Goal: Information Seeking & Learning: Understand process/instructions

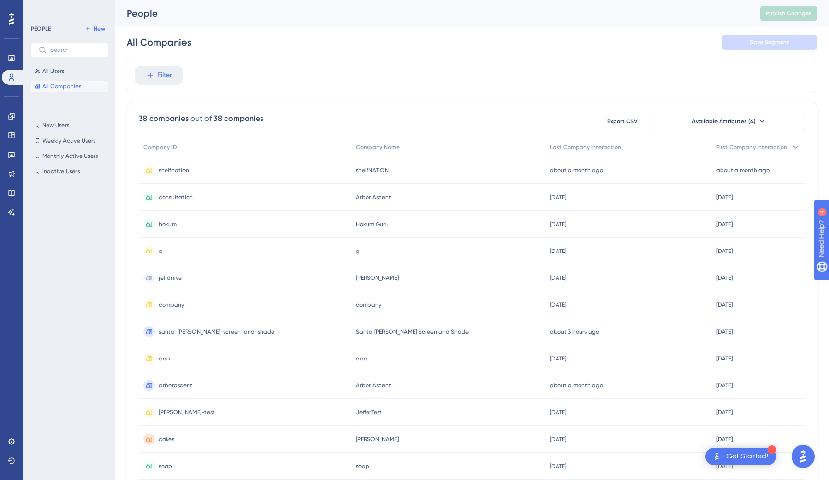
click at [58, 88] on span "All Companies" at bounding box center [61, 87] width 39 height 8
click at [8, 444] on link at bounding box center [11, 441] width 19 height 15
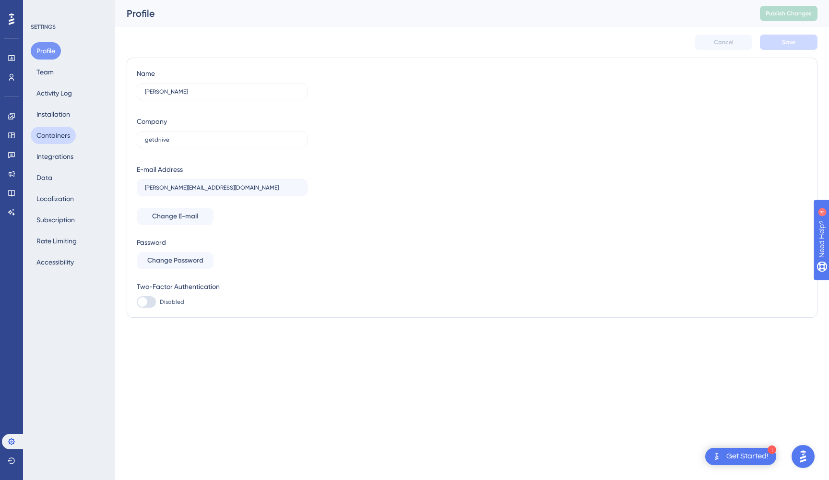
click at [69, 139] on button "Containers" at bounding box center [53, 135] width 45 height 17
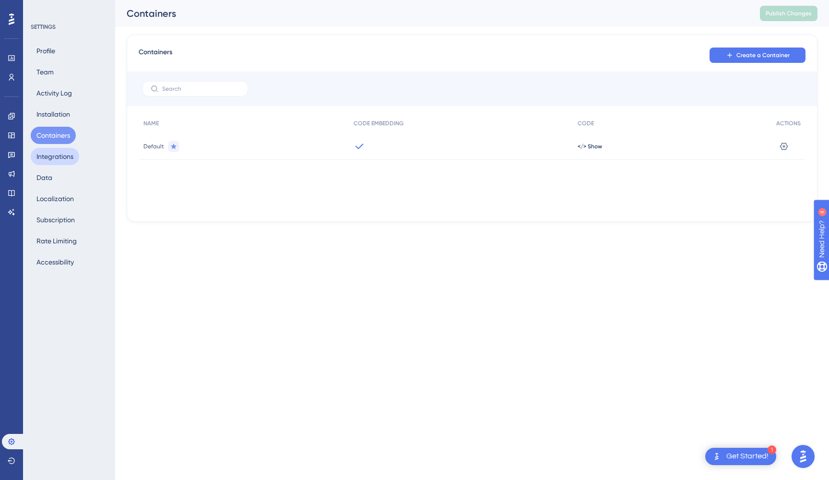
scroll to position [0, 0]
click at [67, 155] on button "Integrations" at bounding box center [55, 156] width 48 height 17
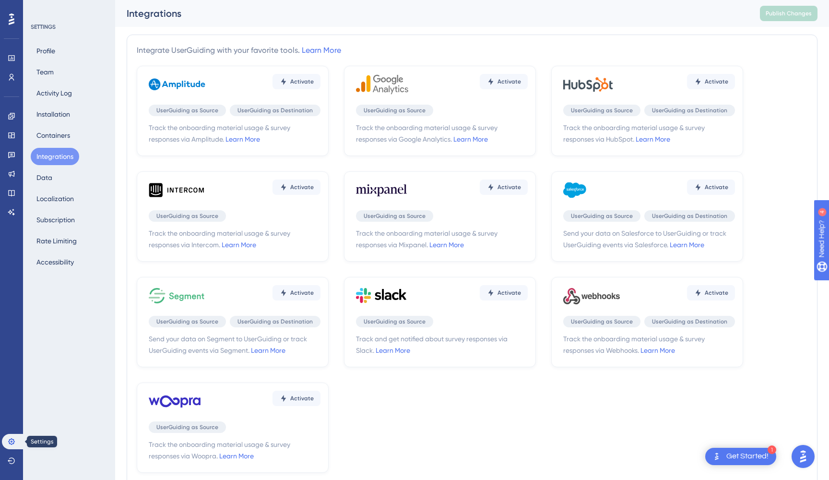
click at [8, 444] on icon at bounding box center [12, 442] width 8 height 8
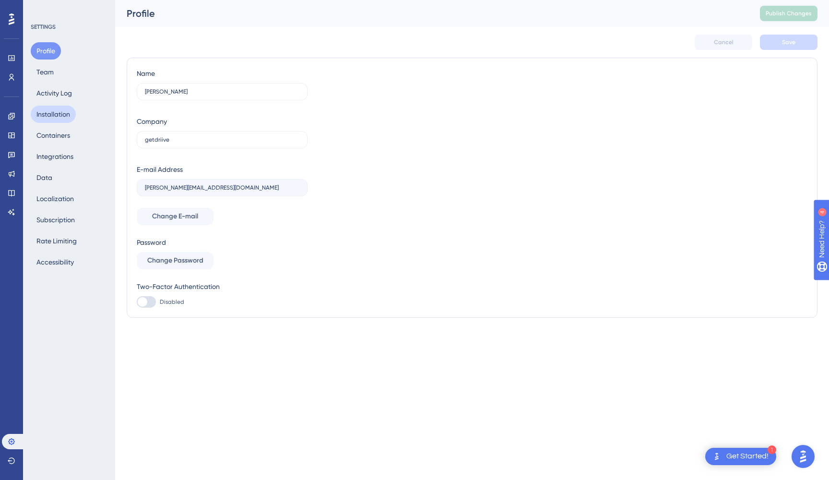
click at [46, 117] on button "Installation" at bounding box center [53, 114] width 45 height 17
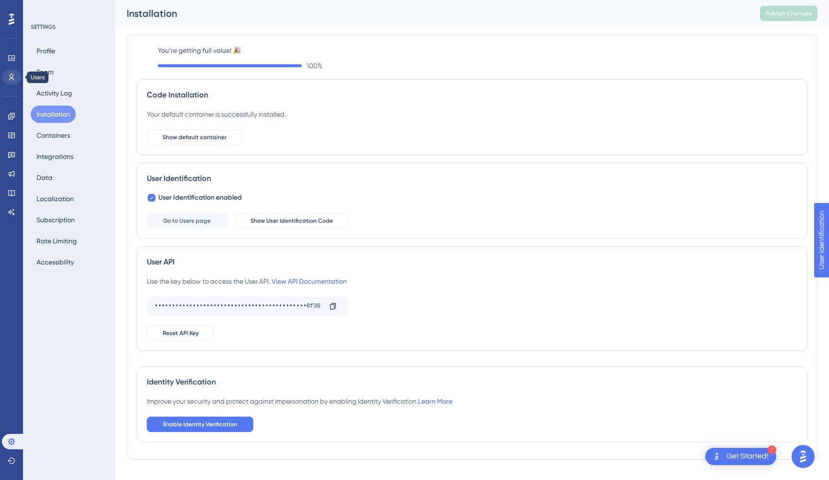
click at [10, 77] on icon at bounding box center [12, 77] width 8 height 8
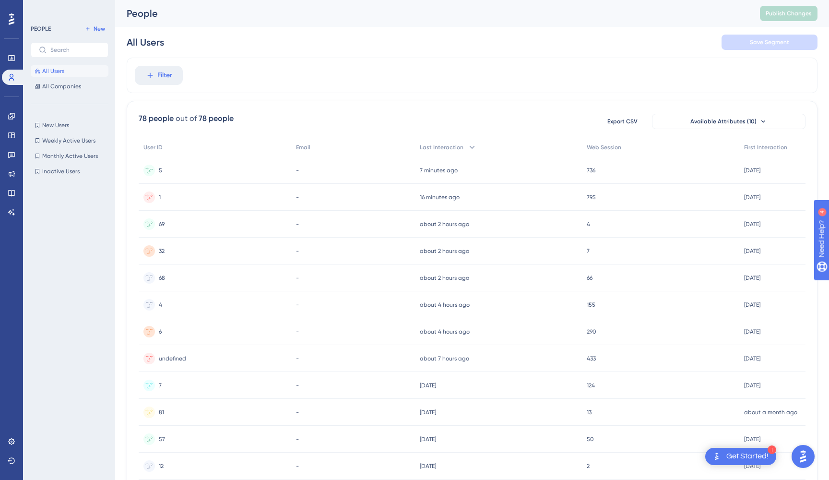
click at [166, 172] on div "5 5" at bounding box center [215, 170] width 153 height 27
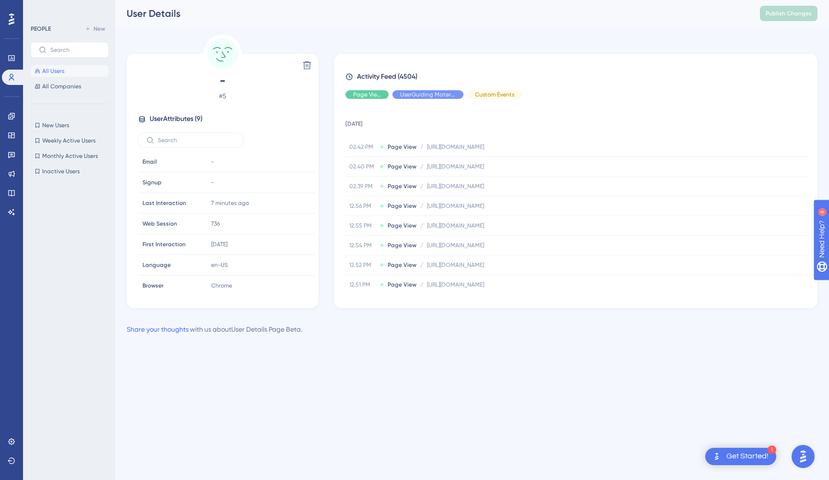
click at [50, 73] on span "All Users" at bounding box center [53, 71] width 22 height 8
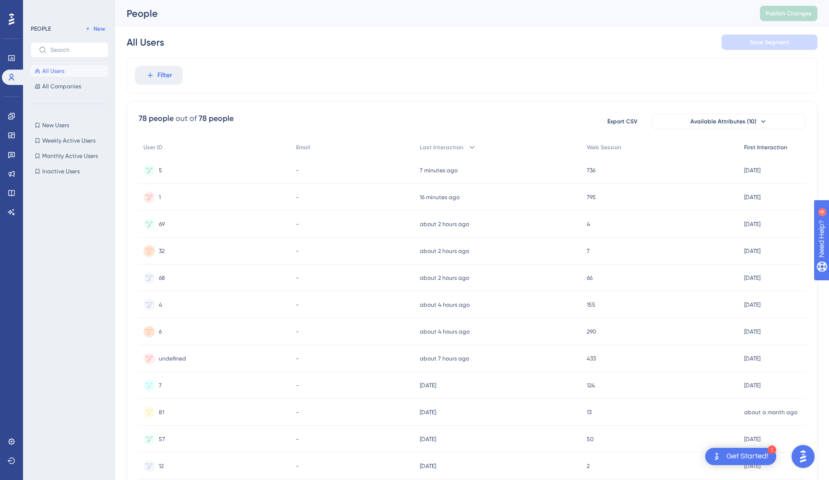
click at [771, 149] on span "First Interaction" at bounding box center [765, 147] width 43 height 8
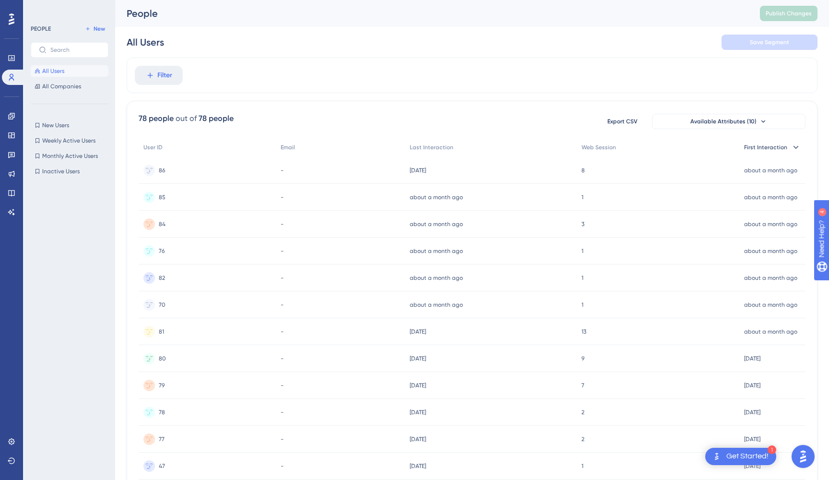
click at [770, 147] on span "First Interaction" at bounding box center [765, 147] width 43 height 8
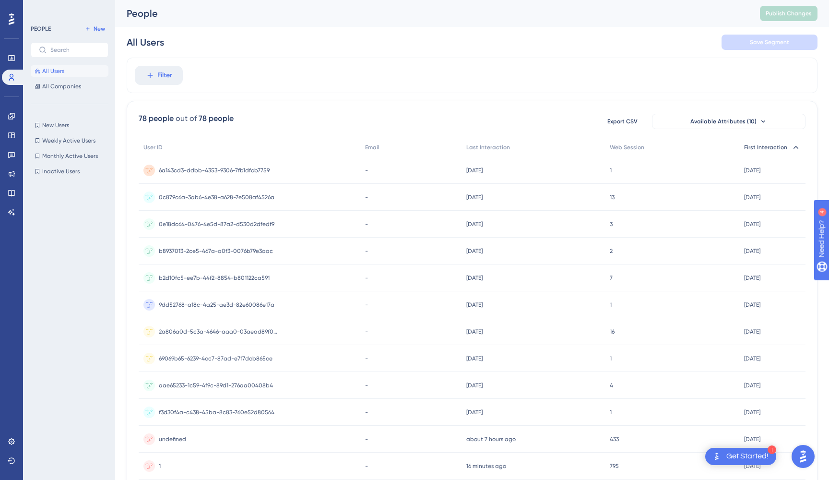
click at [773, 150] on span "First Interaction" at bounding box center [765, 147] width 43 height 8
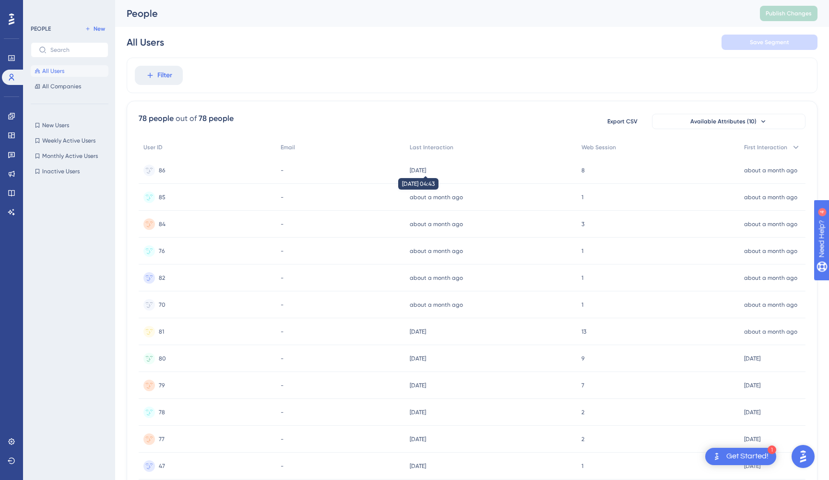
click at [426, 172] on time "[DATE]" at bounding box center [418, 170] width 16 height 7
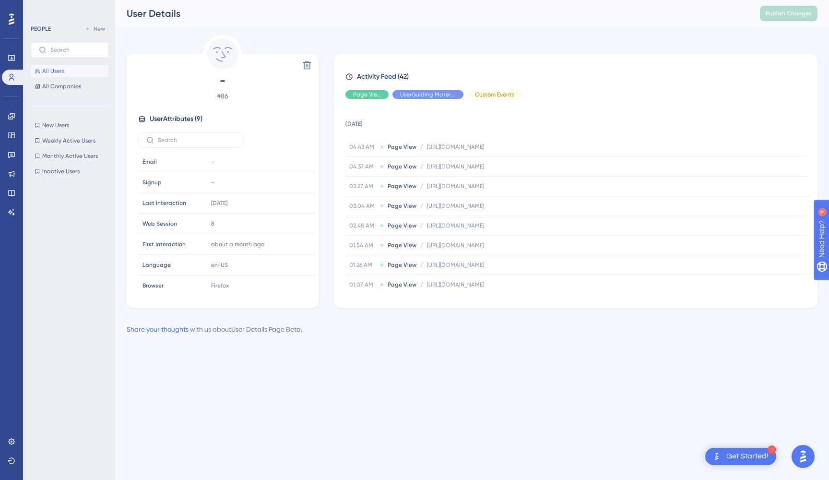
click at [63, 70] on span "All Users" at bounding box center [53, 71] width 22 height 8
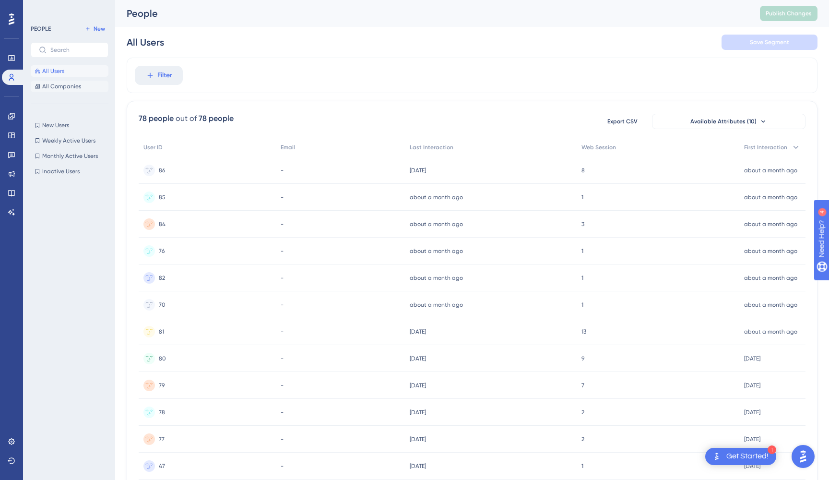
click at [57, 85] on span "All Companies" at bounding box center [61, 87] width 39 height 8
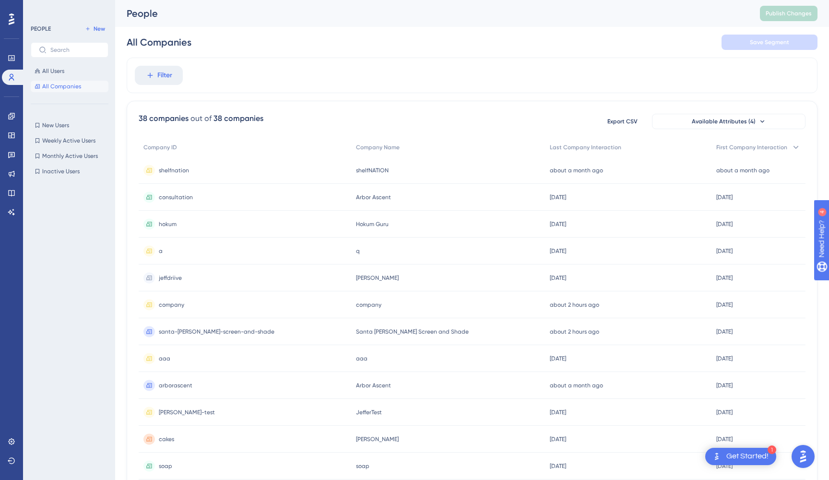
click at [369, 171] on span "shelfNATION" at bounding box center [372, 170] width 33 height 8
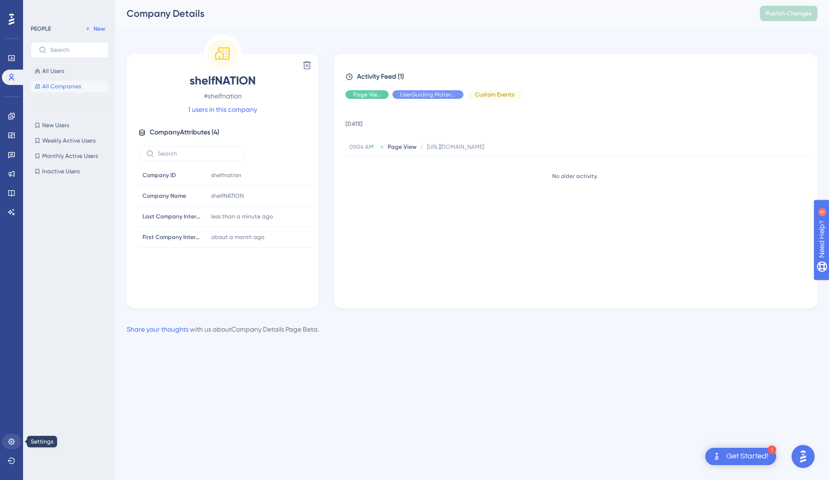
click at [12, 438] on icon at bounding box center [12, 442] width 8 height 8
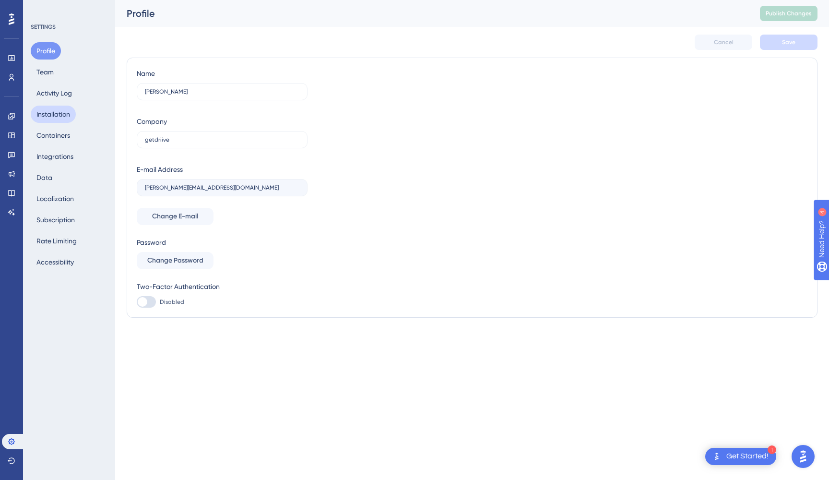
click at [55, 119] on button "Installation" at bounding box center [53, 114] width 45 height 17
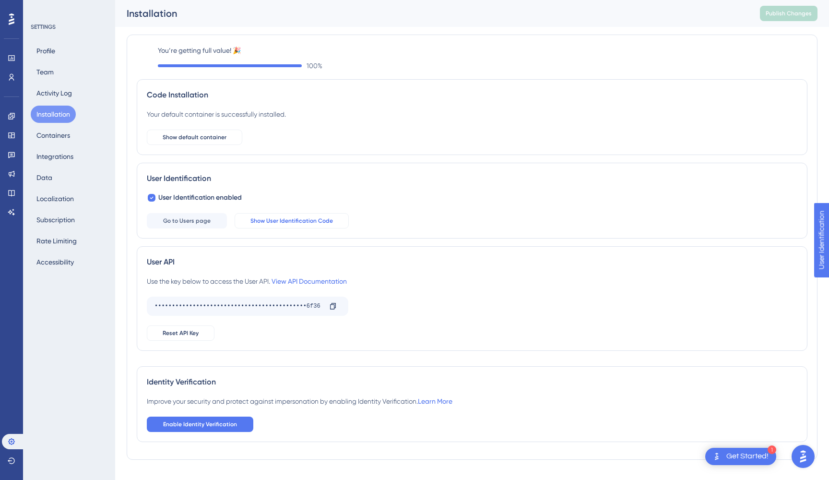
click at [283, 223] on span "Show User Identification Code" at bounding box center [291, 221] width 83 height 8
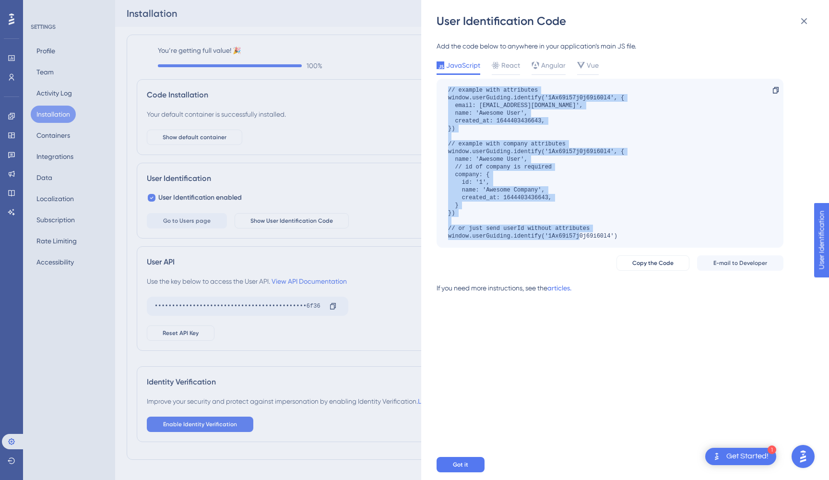
drag, startPoint x: 449, startPoint y: 90, endPoint x: 628, endPoint y: 242, distance: 234.9
click at [628, 242] on div "// example with attributes window.userGuiding.identify('1Ax69i57j0j69i60l4', { …" at bounding box center [610, 163] width 347 height 169
click at [472, 212] on div "// example with attributes window.userGuiding.identify('1Ax69i57j0j69i60l4', { …" at bounding box center [536, 163] width 176 height 154
drag, startPoint x: 471, startPoint y: 215, endPoint x: 439, endPoint y: 95, distance: 124.6
click at [434, 90] on div "User Identification Code Add the code below to anywhere in your application’s m…" at bounding box center [625, 240] width 408 height 480
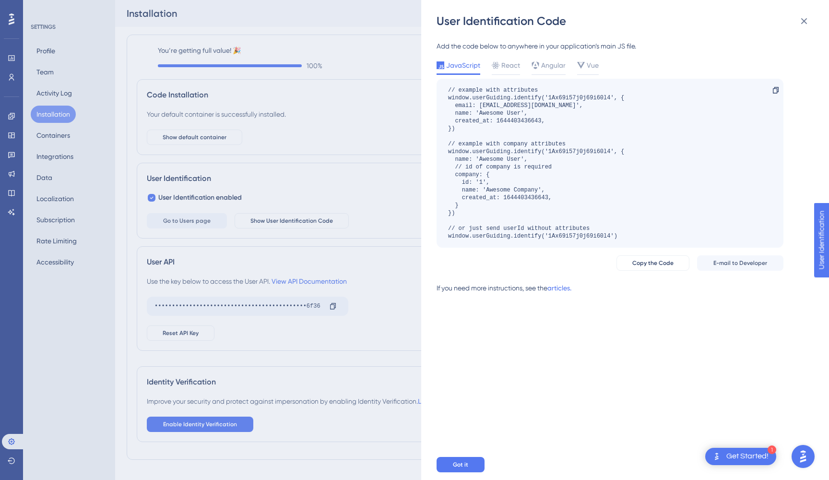
click at [16, 82] on div "User Identification Code Add the code below to anywhere in your application’s m…" at bounding box center [414, 240] width 829 height 480
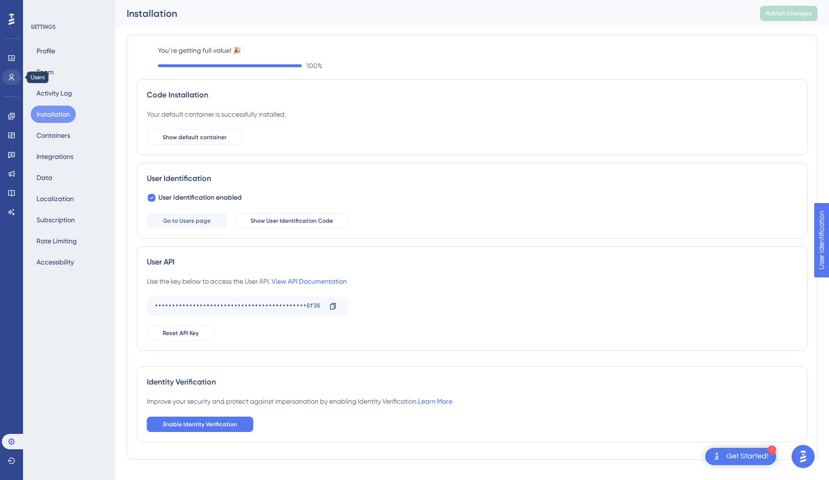
click at [15, 80] on icon at bounding box center [12, 77] width 8 height 8
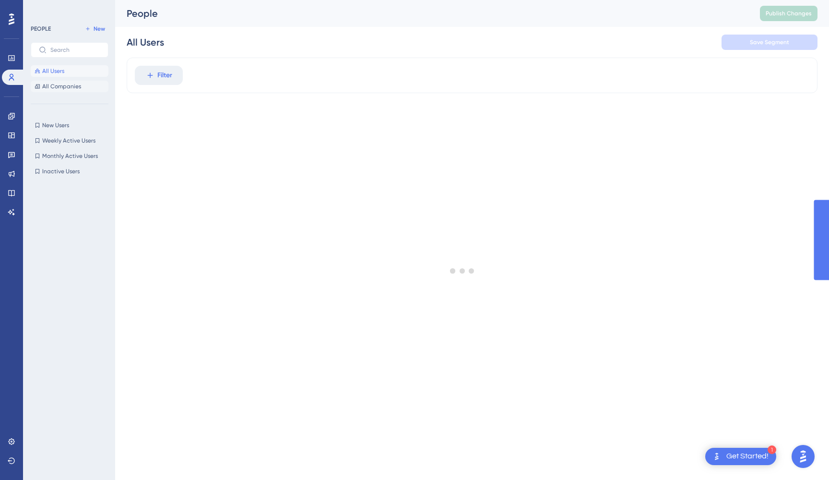
click at [67, 89] on span "All Companies" at bounding box center [61, 87] width 39 height 8
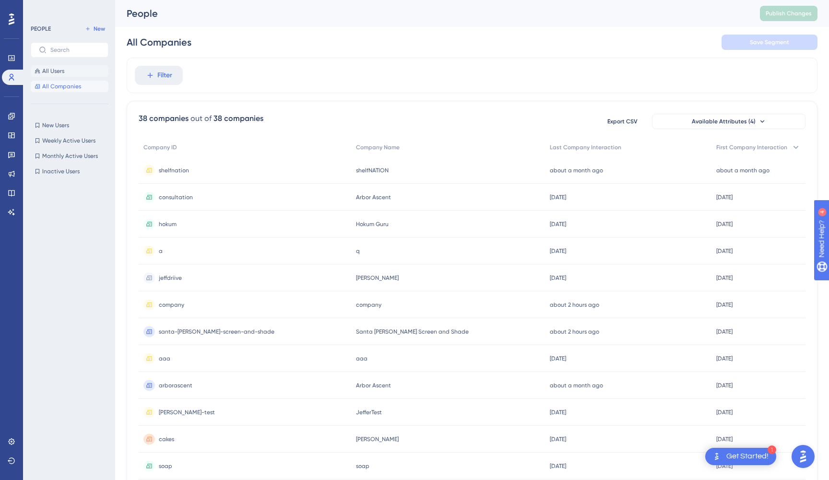
click at [64, 73] on span "All Users" at bounding box center [53, 71] width 22 height 8
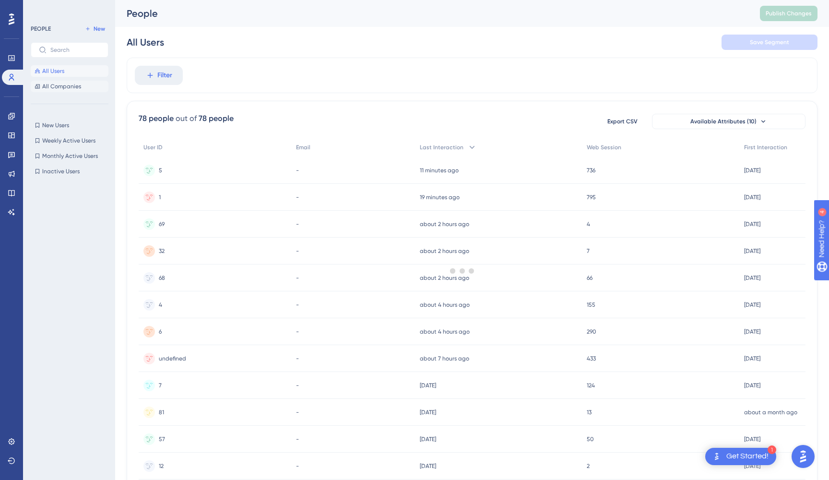
click at [67, 83] on span "All Companies" at bounding box center [61, 87] width 39 height 8
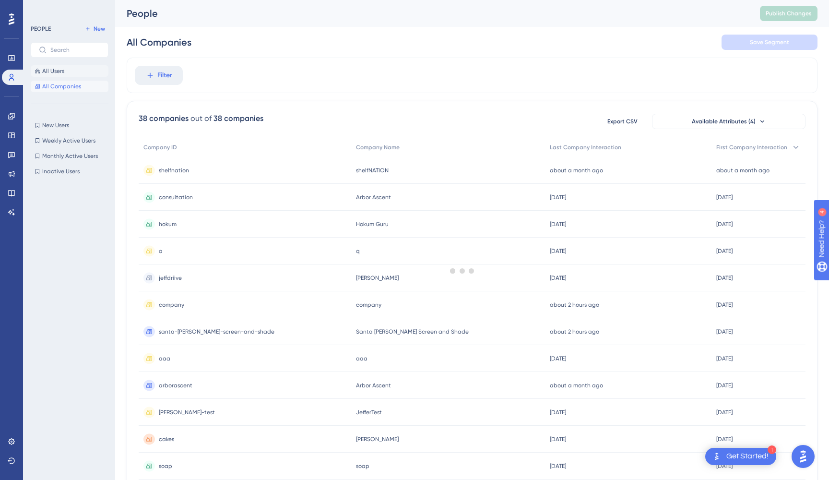
click at [67, 72] on button "All Users" at bounding box center [70, 71] width 78 height 12
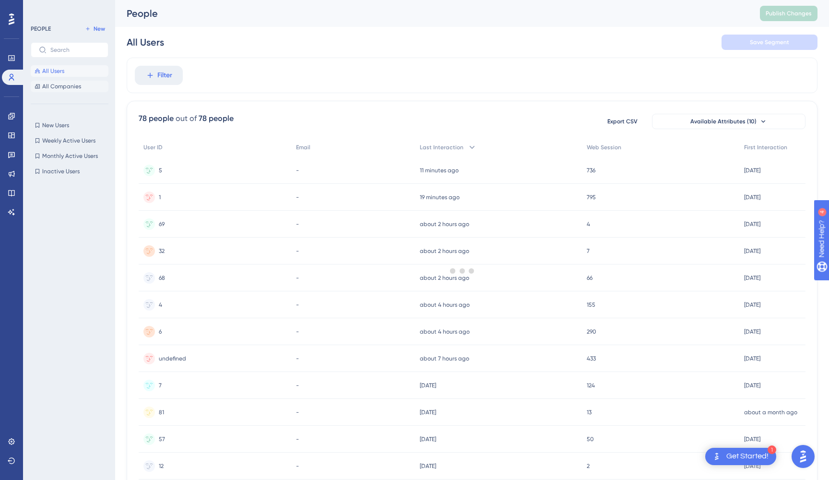
click at [67, 84] on span "All Companies" at bounding box center [61, 87] width 39 height 8
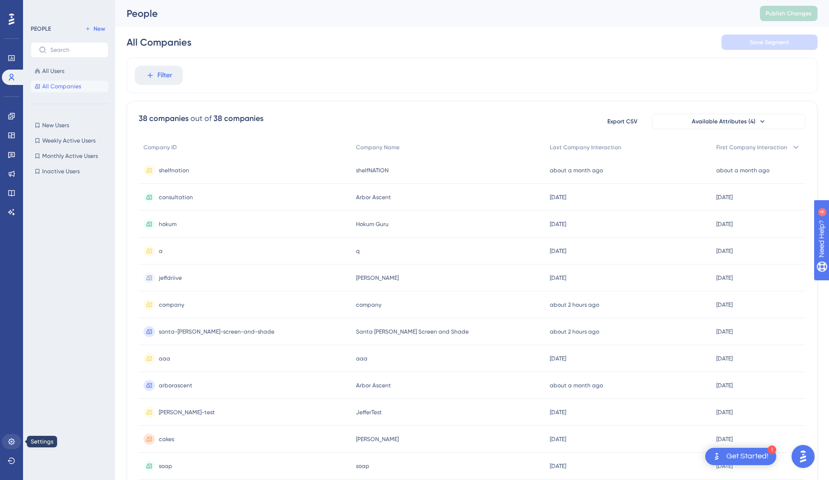
click at [12, 440] on icon at bounding box center [12, 442] width 8 height 8
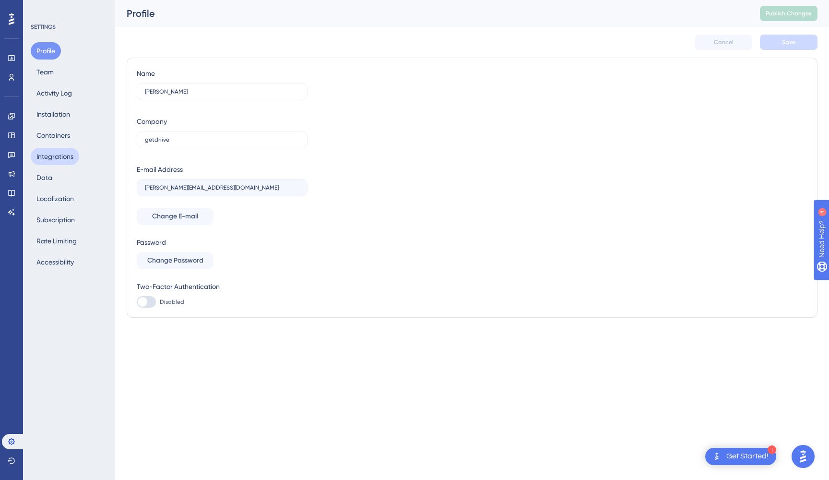
click at [59, 154] on button "Integrations" at bounding box center [55, 156] width 48 height 17
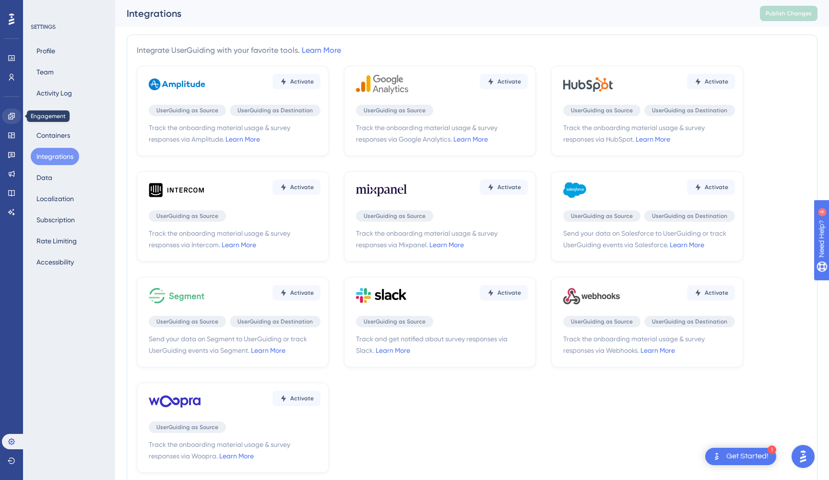
click at [11, 123] on link at bounding box center [11, 115] width 19 height 15
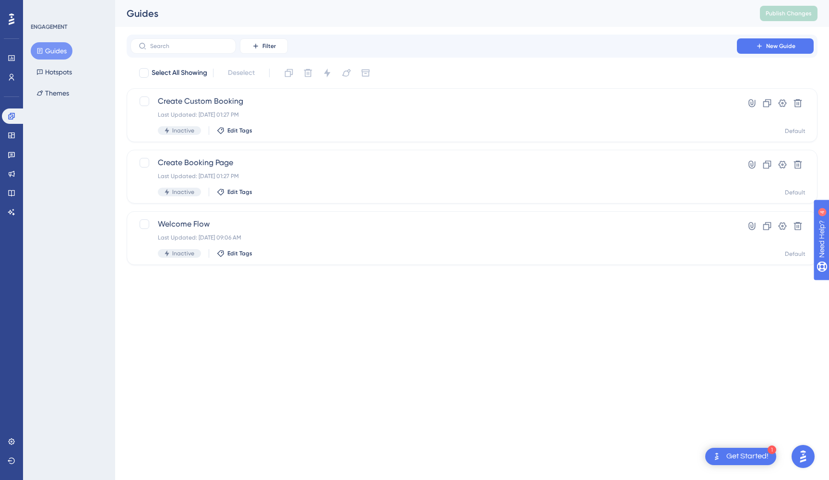
click at [55, 53] on button "Guides" at bounding box center [52, 50] width 42 height 17
click at [14, 76] on icon at bounding box center [12, 77] width 8 height 8
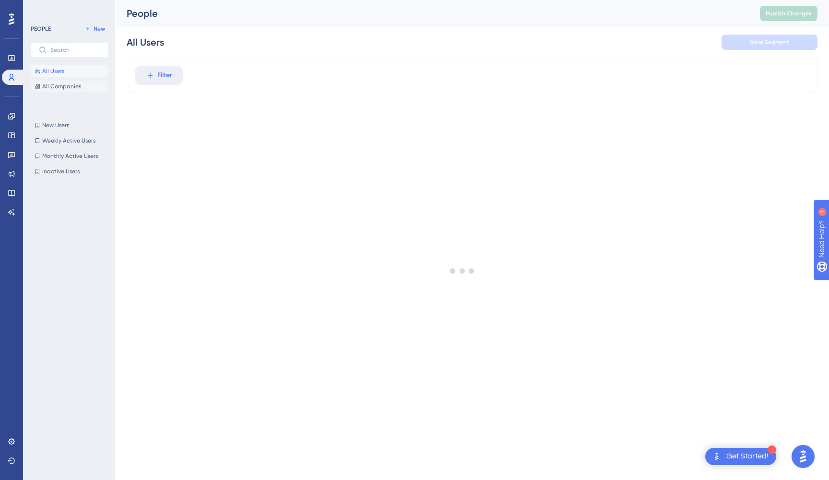
click at [57, 88] on span "All Companies" at bounding box center [61, 87] width 39 height 8
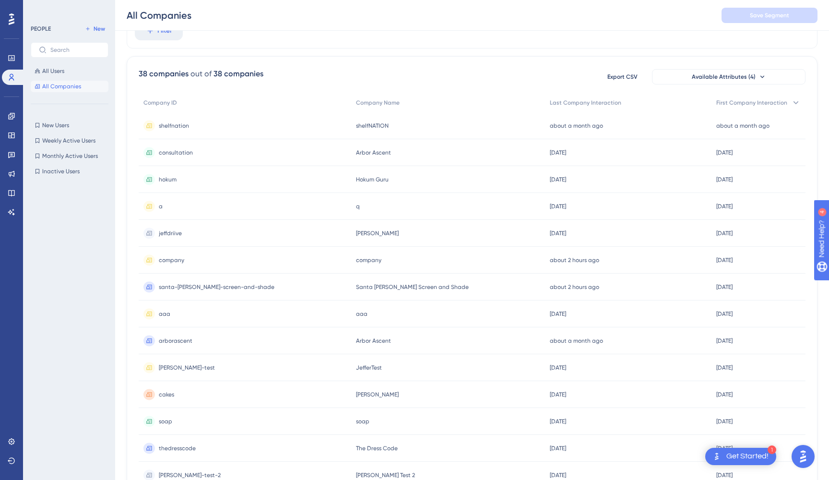
scroll to position [49, 0]
click at [359, 261] on span "company" at bounding box center [368, 259] width 25 height 8
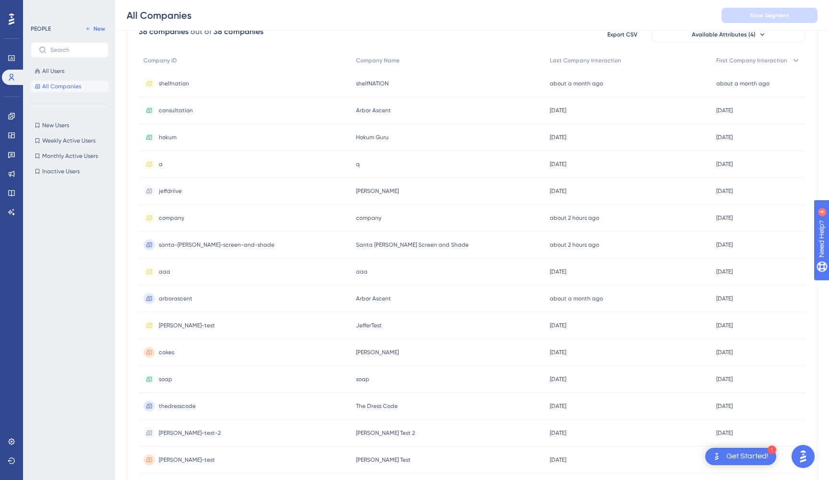
scroll to position [94, 0]
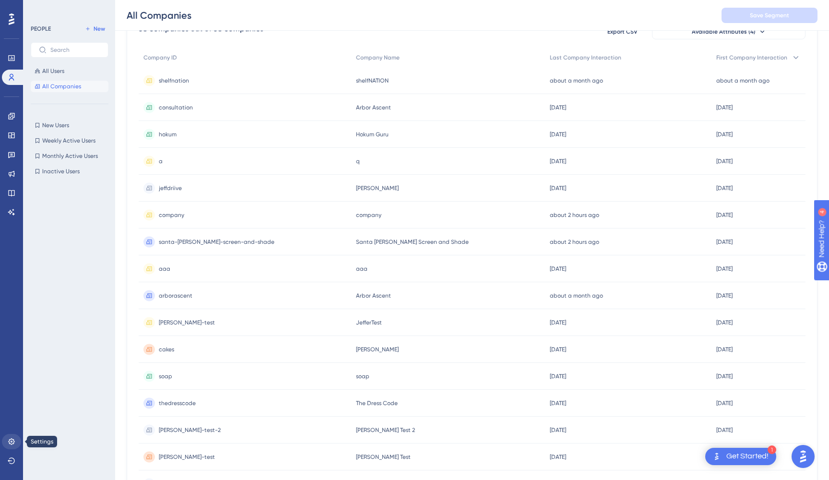
click at [18, 442] on link at bounding box center [11, 441] width 19 height 15
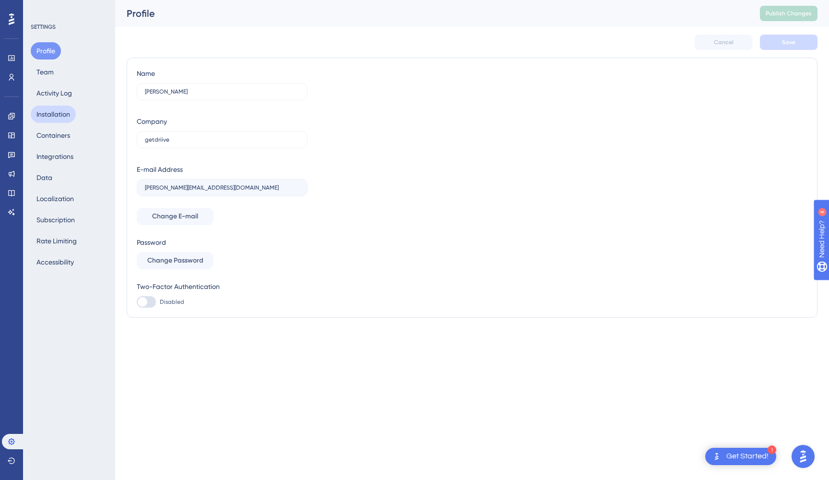
click at [65, 118] on button "Installation" at bounding box center [53, 114] width 45 height 17
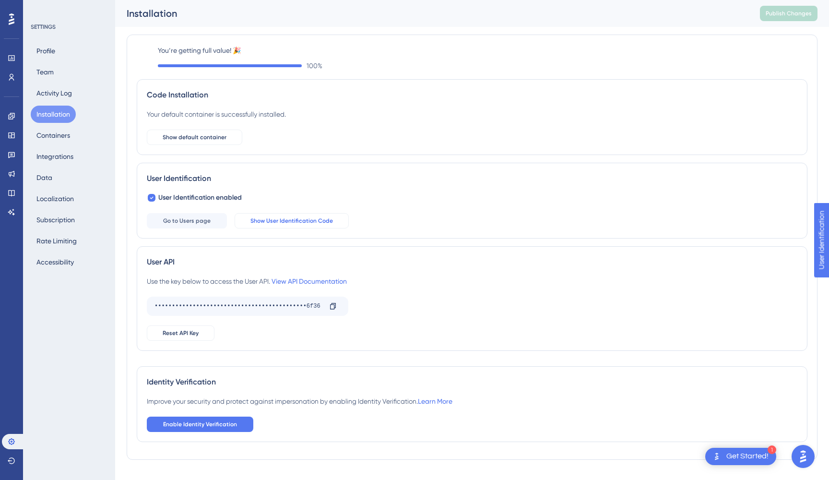
click at [308, 218] on span "Show User Identification Code" at bounding box center [291, 221] width 83 height 8
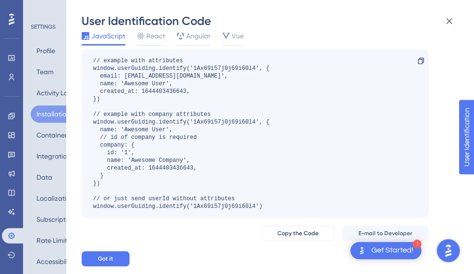
scroll to position [33, 0]
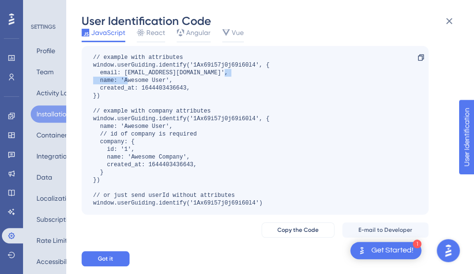
drag, startPoint x: 125, startPoint y: 80, endPoint x: 165, endPoint y: 82, distance: 40.3
click at [165, 82] on div "// example with attributes window.userGuiding.identify('1Ax69i57j0j69i60l4', { …" at bounding box center [181, 131] width 176 height 154
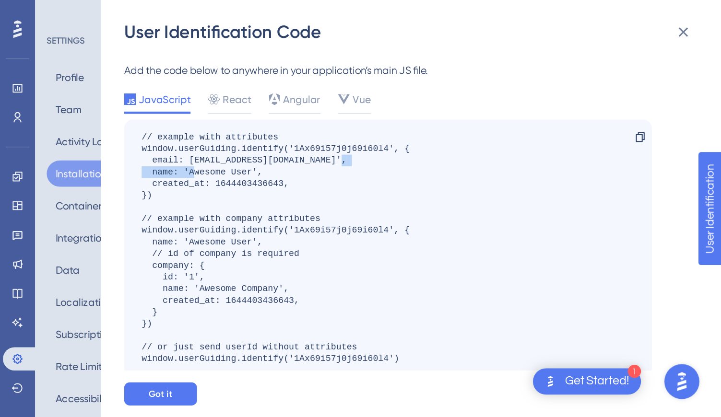
scroll to position [0, 0]
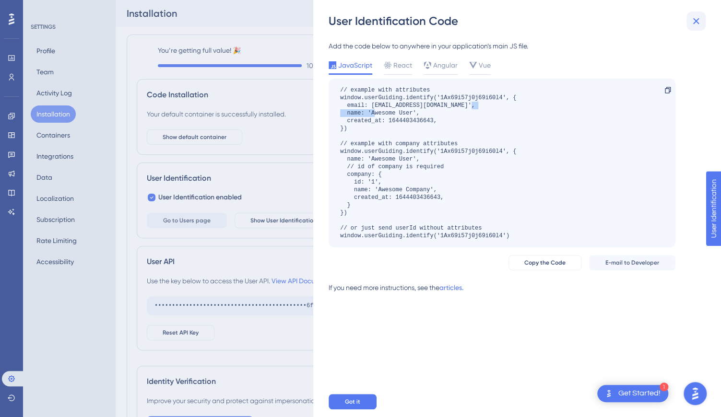
click at [699, 19] on icon at bounding box center [696, 21] width 12 height 12
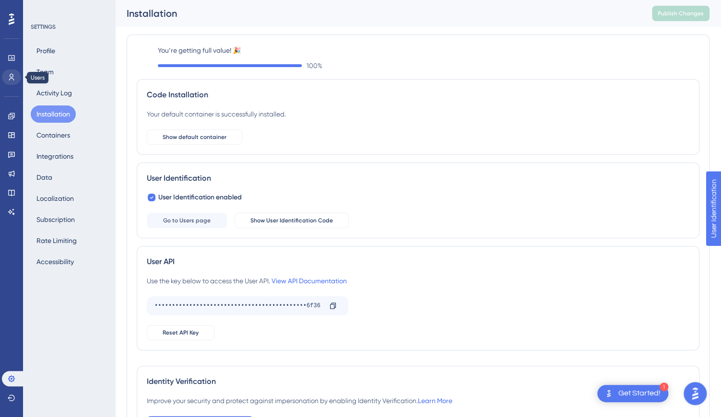
click at [12, 80] on icon at bounding box center [12, 77] width 8 height 8
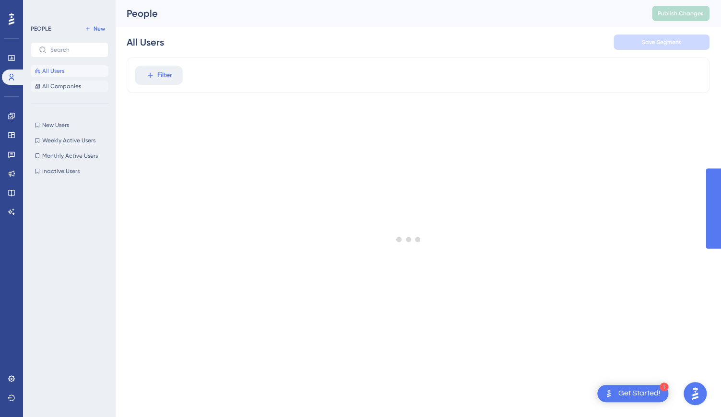
click at [64, 83] on span "All Companies" at bounding box center [61, 87] width 39 height 8
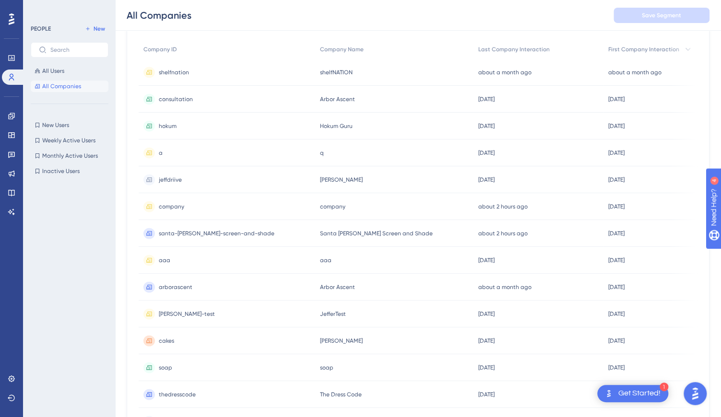
scroll to position [102, 0]
click at [194, 100] on div "consultation consultation" at bounding box center [227, 98] width 177 height 27
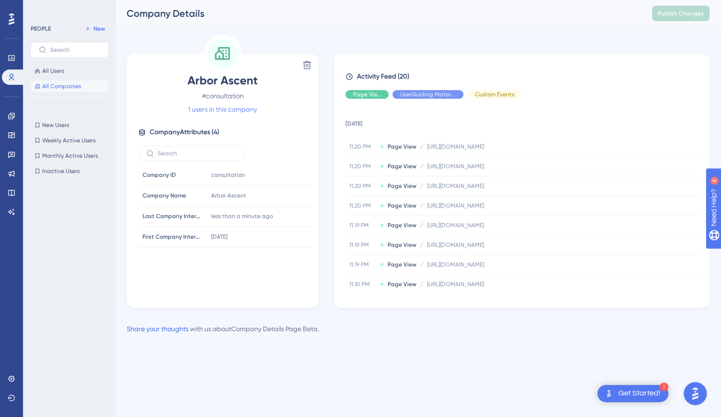
click at [239, 108] on link "1 users in this company" at bounding box center [222, 110] width 69 height 12
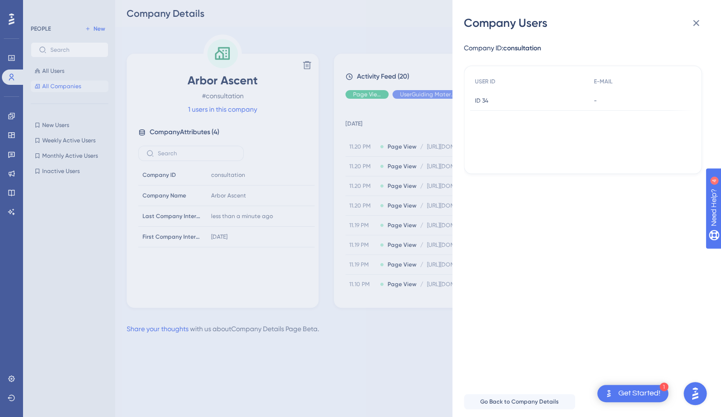
click at [486, 102] on span "ID 34" at bounding box center [481, 101] width 13 height 8
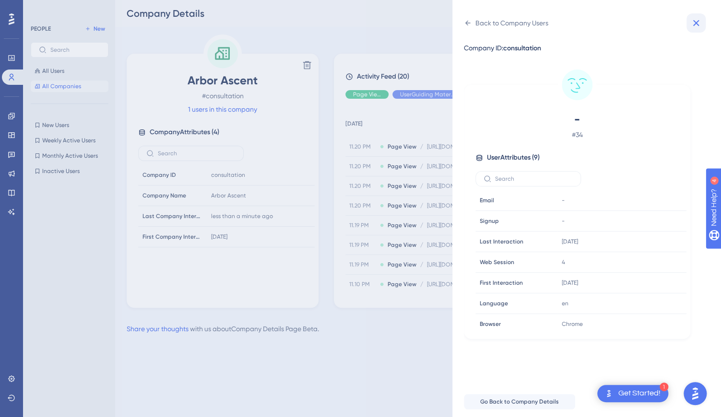
click at [696, 23] on icon at bounding box center [696, 23] width 6 height 6
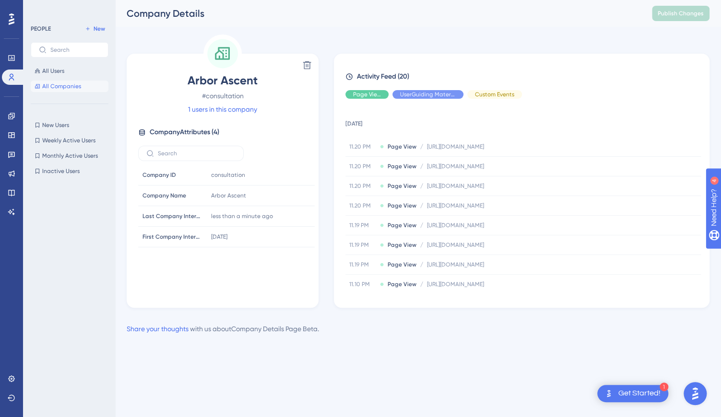
click at [428, 35] on div "Delete Arbor Ascent # consultation 1 users in this company Company Attributes (…" at bounding box center [418, 171] width 583 height 273
click at [60, 84] on span "All Companies" at bounding box center [61, 87] width 39 height 8
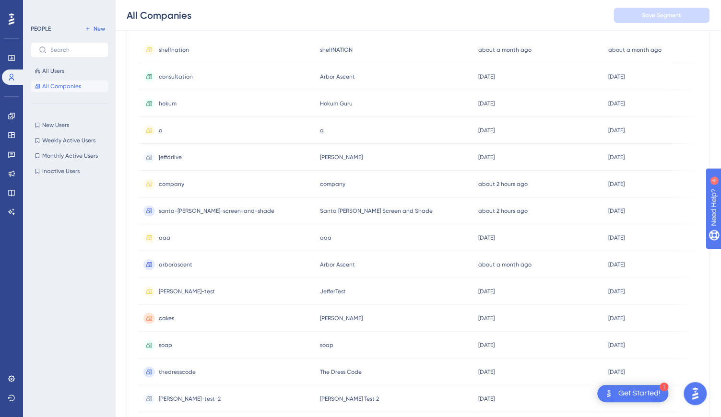
scroll to position [0, 0]
click at [174, 266] on span "arborascent" at bounding box center [175, 265] width 34 height 8
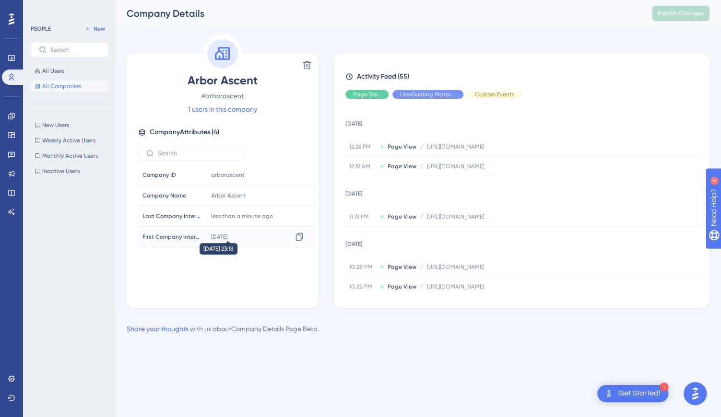
click at [216, 234] on time "[DATE]" at bounding box center [219, 237] width 16 height 7
click at [221, 234] on time "[DATE]" at bounding box center [219, 237] width 16 height 7
click at [76, 69] on button "All Users" at bounding box center [70, 71] width 78 height 12
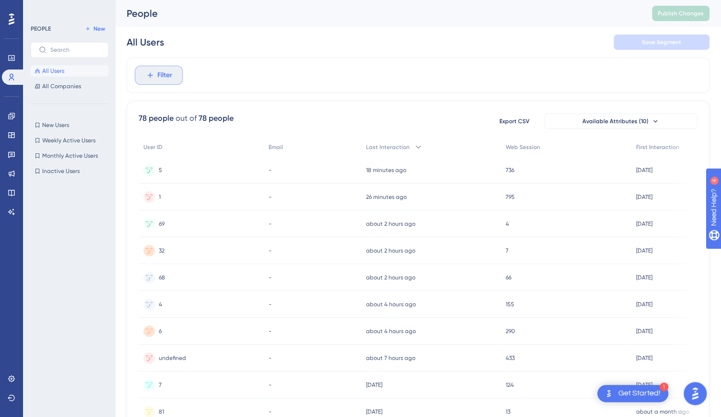
click at [150, 79] on icon at bounding box center [150, 75] width 9 height 9
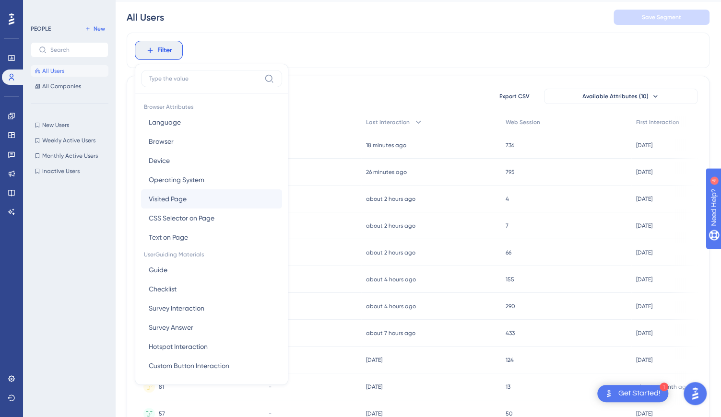
click at [195, 201] on button "Visited Page Visited Page" at bounding box center [211, 199] width 141 height 19
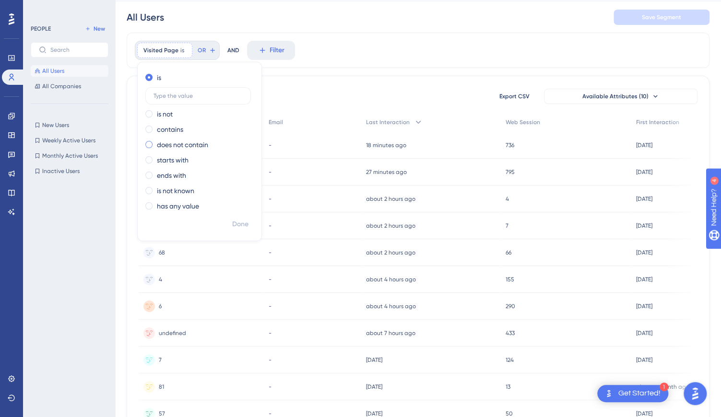
click at [190, 142] on label "does not contain" at bounding box center [182, 145] width 51 height 12
click at [190, 142] on input "text" at bounding box center [198, 142] width 89 height 7
type input "d"
click at [159, 111] on label "contains" at bounding box center [170, 109] width 26 height 12
drag, startPoint x: 167, startPoint y: 125, endPoint x: 154, endPoint y: 126, distance: 13.9
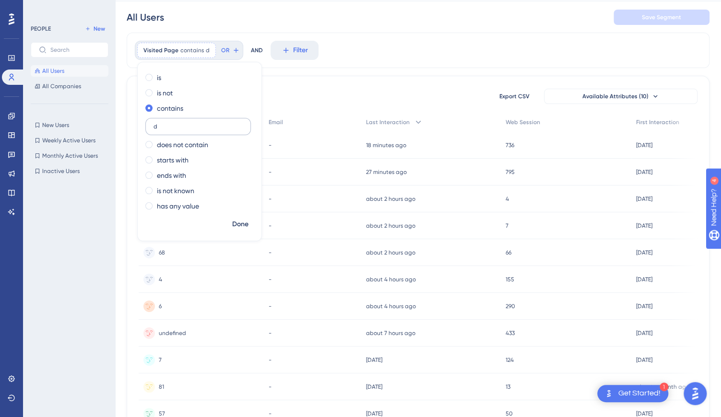
click at [154, 126] on input "d" at bounding box center [198, 126] width 89 height 7
type input "booking.getdriive.com"
click at [238, 224] on span "Done" at bounding box center [240, 225] width 16 height 12
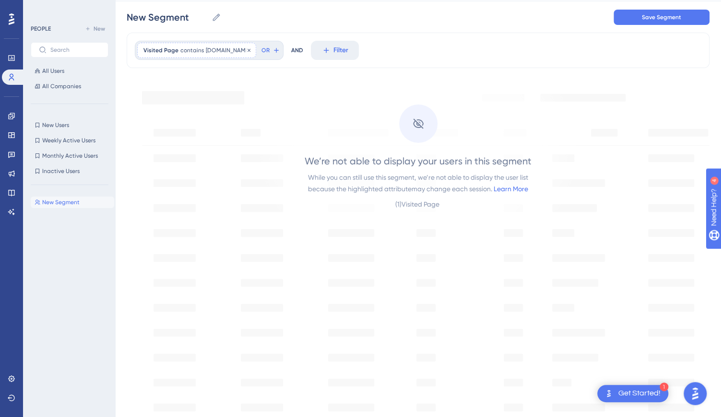
click at [206, 51] on span "booking.getdriive.com" at bounding box center [228, 51] width 44 height 8
click at [252, 50] on icon at bounding box center [249, 51] width 6 height 6
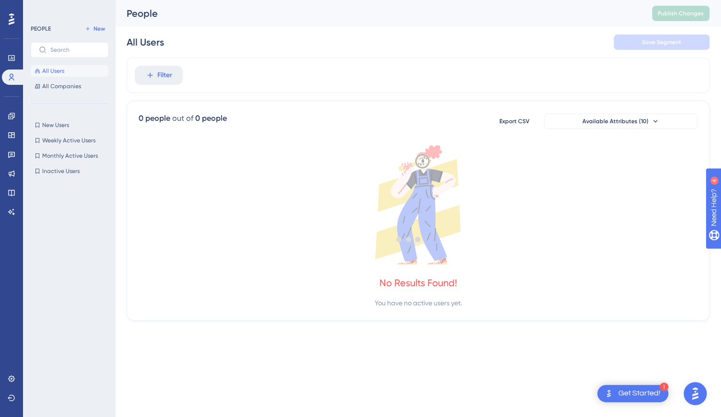
click at [169, 74] on div at bounding box center [408, 239] width 625 height 348
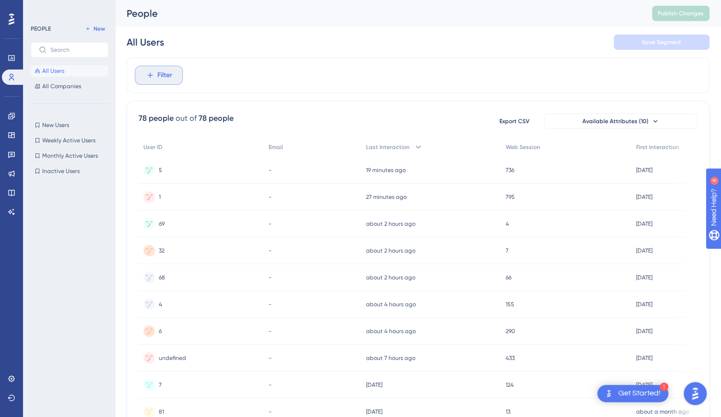
click at [151, 74] on icon at bounding box center [150, 75] width 9 height 9
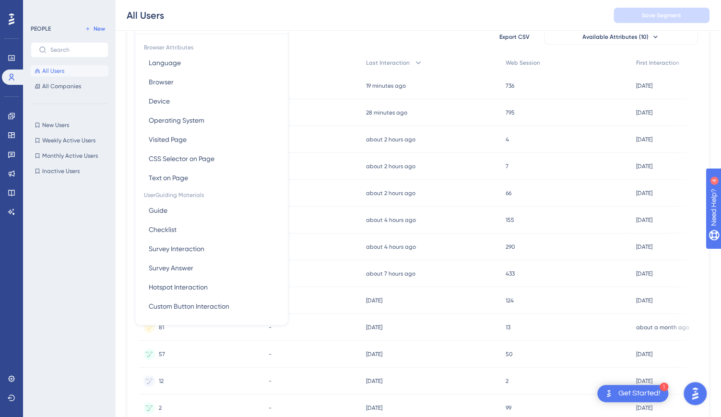
click at [334, 39] on div "78 people out of 78 people Export CSV Available Attributes (10)" at bounding box center [418, 36] width 559 height 17
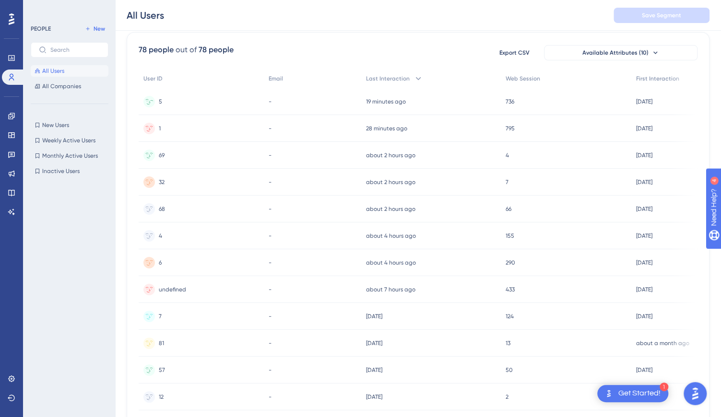
scroll to position [68, 0]
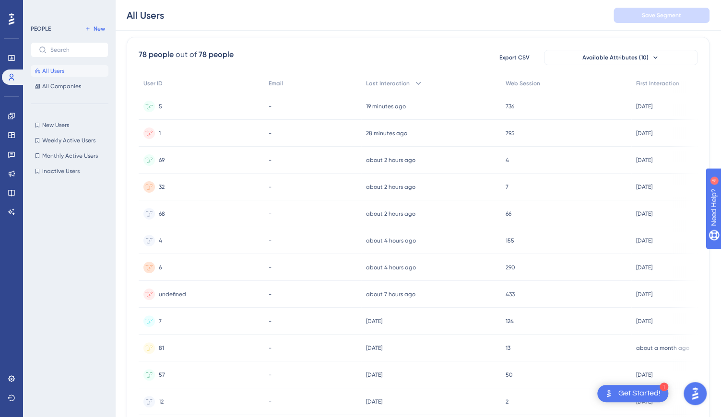
click at [197, 108] on div "5 5" at bounding box center [201, 106] width 125 height 27
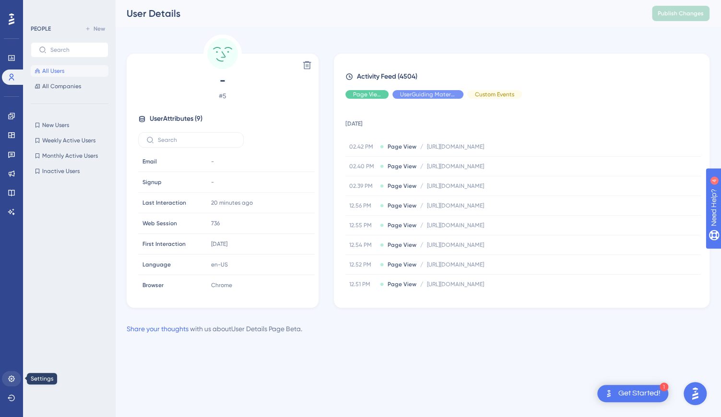
click at [7, 380] on link at bounding box center [11, 378] width 19 height 15
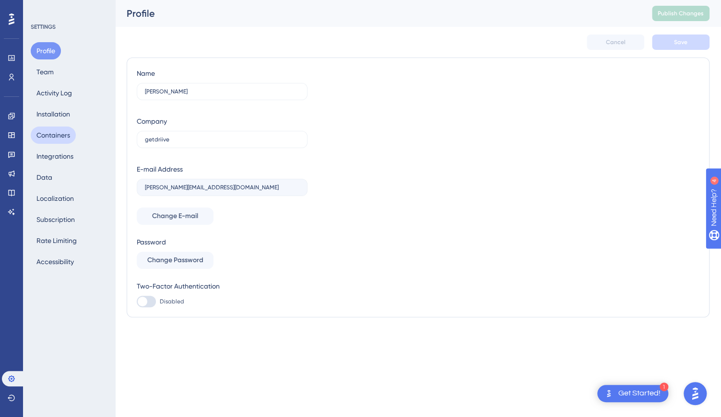
scroll to position [0, 0]
click at [54, 130] on button "Containers" at bounding box center [53, 135] width 45 height 17
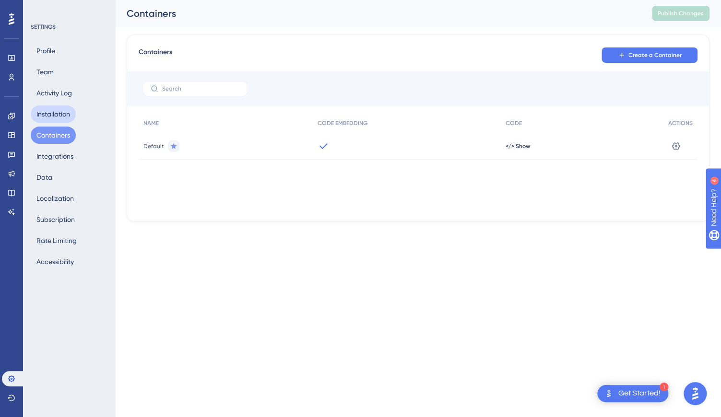
click at [54, 113] on button "Installation" at bounding box center [53, 114] width 45 height 17
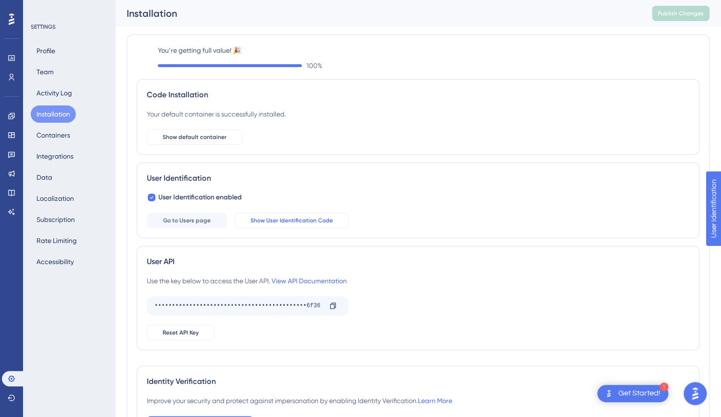
click at [281, 217] on span "Show User Identification Code" at bounding box center [291, 221] width 83 height 8
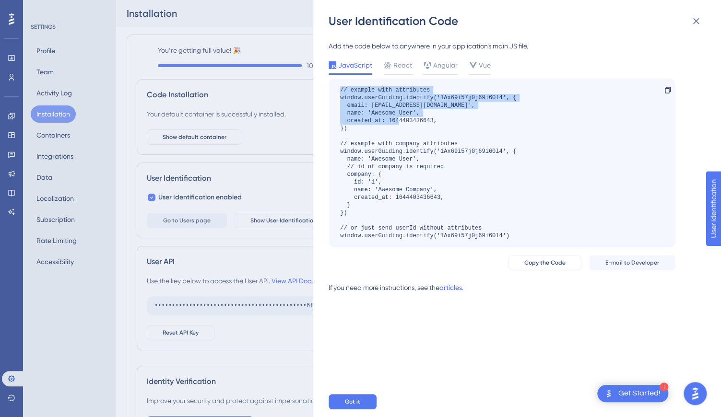
drag, startPoint x: 389, startPoint y: 113, endPoint x: 332, endPoint y: 88, distance: 61.9
click at [332, 88] on div "// example with attributes window.userGuiding.identify('1Ax69i57j0j69i60l4', { …" at bounding box center [502, 163] width 347 height 169
drag, startPoint x: 362, startPoint y: 114, endPoint x: 384, endPoint y: 117, distance: 22.3
click at [362, 114] on div "// example with attributes window.userGuiding.identify('1Ax69i57j0j69i60l4', { …" at bounding box center [428, 163] width 176 height 154
drag, startPoint x: 452, startPoint y: 120, endPoint x: 342, endPoint y: 106, distance: 110.3
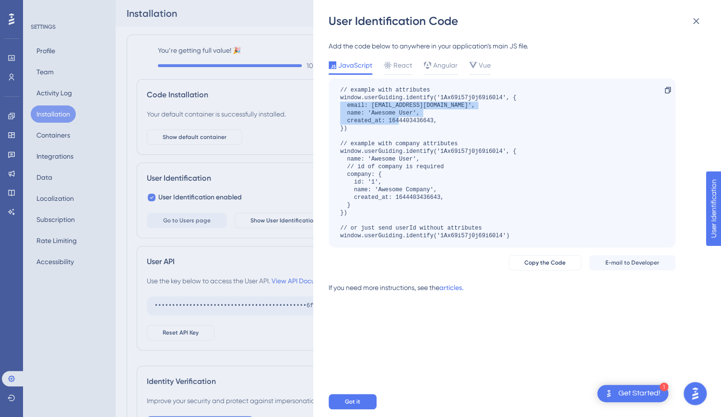
click at [337, 106] on div "// example with attributes window.userGuiding.identify('1Ax69i57j0j69i60l4', { …" at bounding box center [502, 163] width 347 height 169
drag, startPoint x: 701, startPoint y: 21, endPoint x: 426, endPoint y: 38, distance: 276.0
click at [701, 21] on icon at bounding box center [696, 21] width 12 height 12
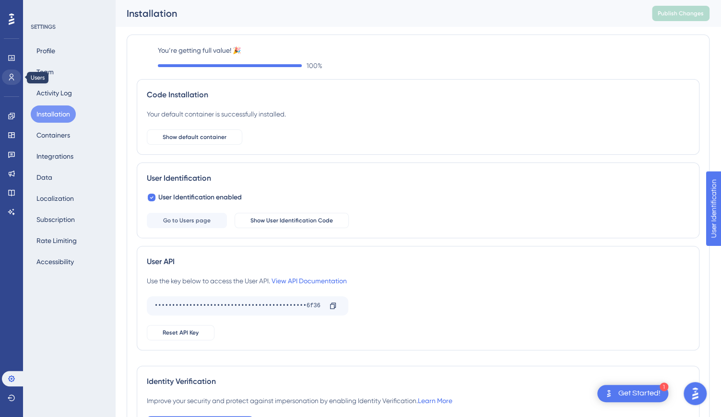
click at [19, 77] on link at bounding box center [11, 77] width 19 height 15
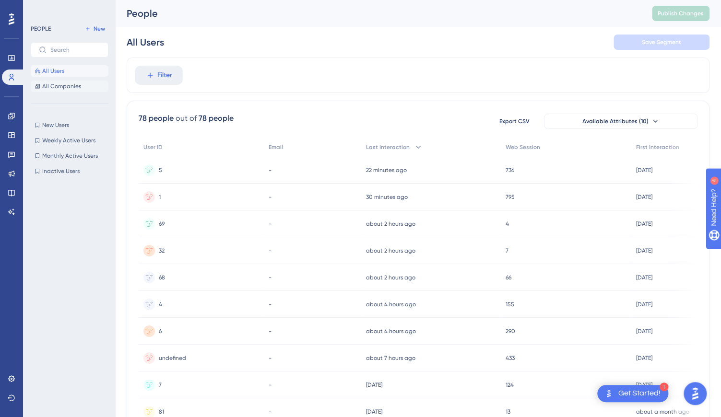
click at [60, 84] on span "All Companies" at bounding box center [61, 87] width 39 height 8
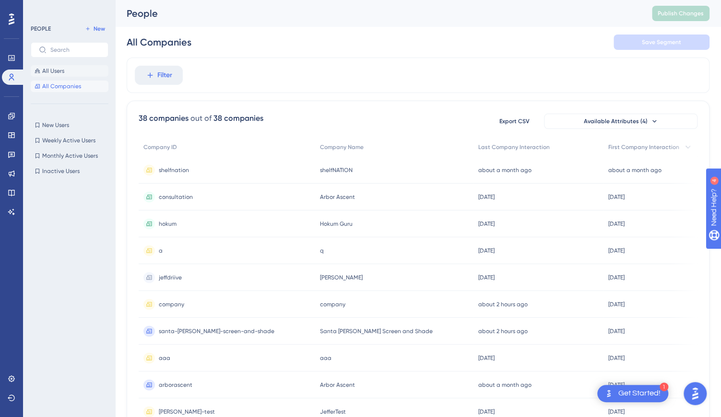
click at [54, 73] on span "All Users" at bounding box center [53, 71] width 22 height 8
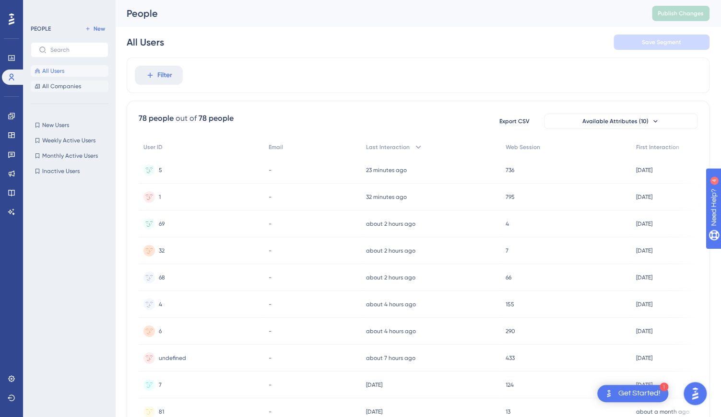
click at [74, 86] on span "All Companies" at bounding box center [61, 87] width 39 height 8
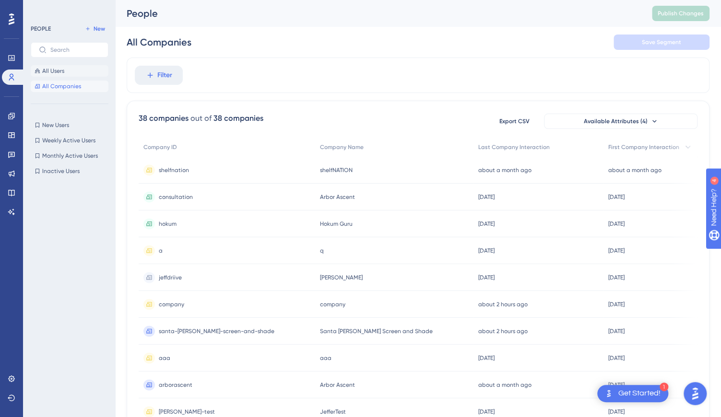
click at [43, 70] on span "All Users" at bounding box center [53, 71] width 22 height 8
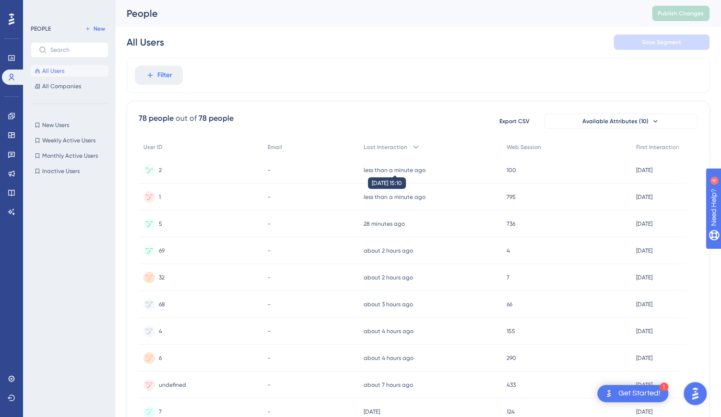
click at [383, 172] on time "less than a minute ago" at bounding box center [395, 170] width 62 height 7
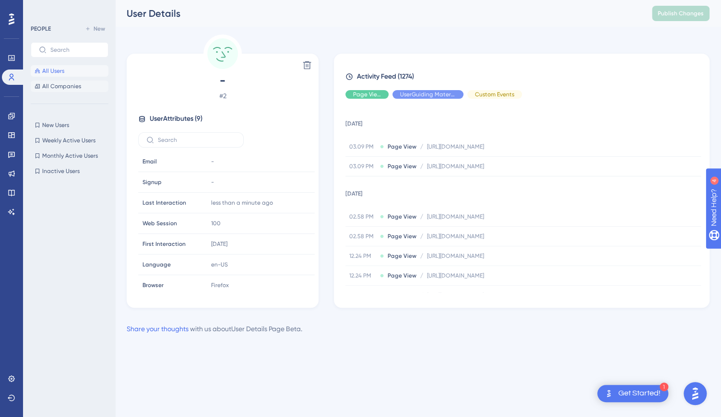
click at [61, 86] on span "All Companies" at bounding box center [61, 87] width 39 height 8
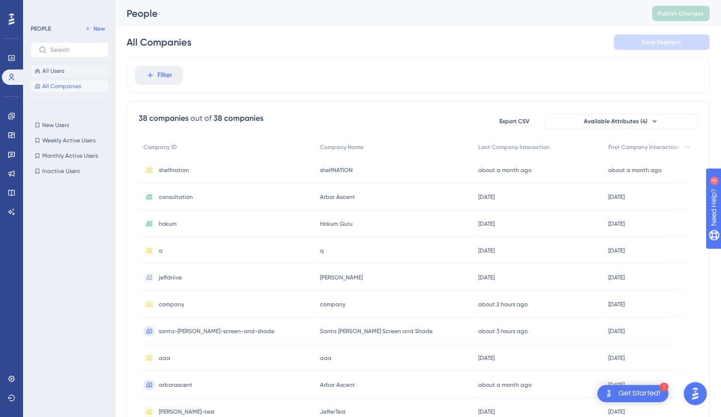
click at [48, 70] on span "All Users" at bounding box center [53, 71] width 22 height 8
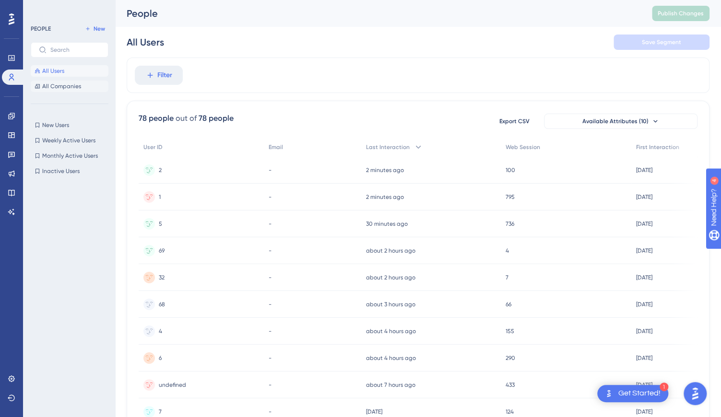
click at [60, 88] on span "All Companies" at bounding box center [61, 87] width 39 height 8
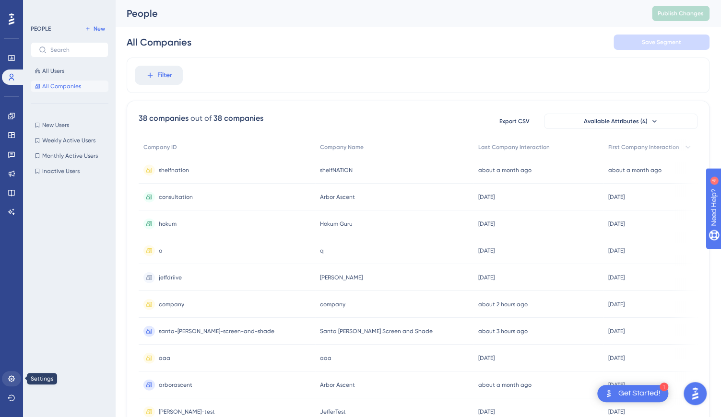
click at [14, 377] on icon at bounding box center [12, 379] width 8 height 8
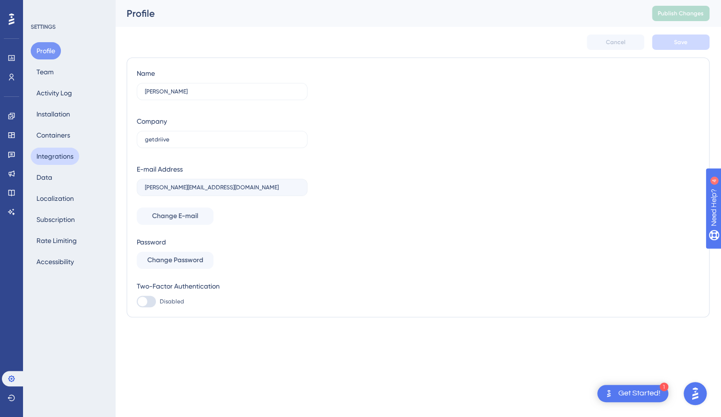
click at [60, 157] on button "Integrations" at bounding box center [55, 156] width 48 height 17
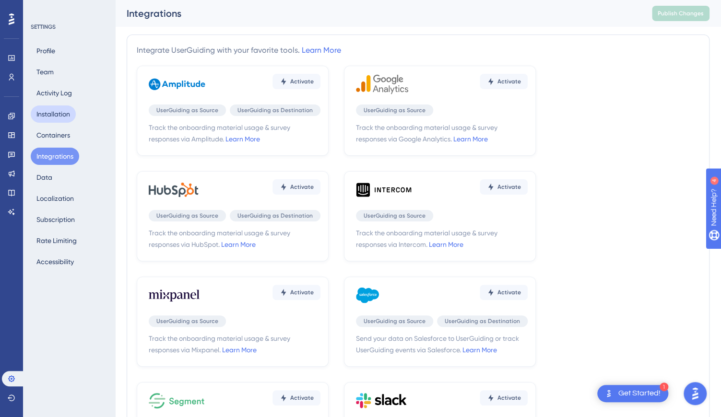
click at [59, 112] on button "Installation" at bounding box center [53, 114] width 45 height 17
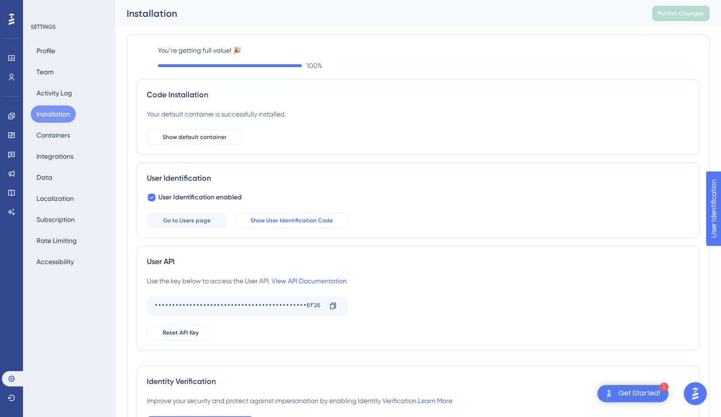
click at [285, 217] on span "Show User Identification Code" at bounding box center [291, 221] width 83 height 8
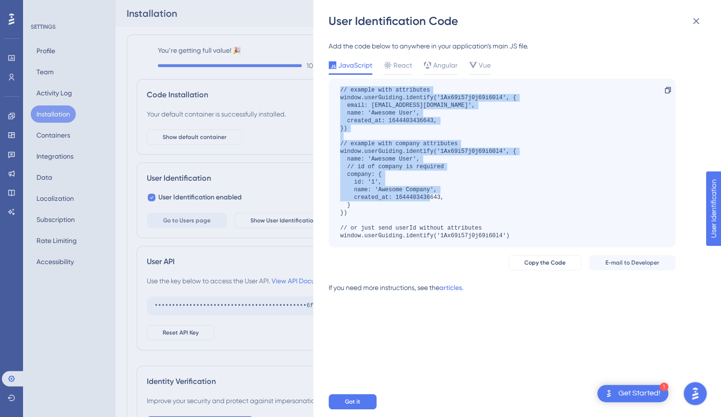
drag, startPoint x: 358, startPoint y: 209, endPoint x: 331, endPoint y: 90, distance: 122.2
click at [325, 89] on div "User Identification Code Add the code below to anywhere in your application’s m…" at bounding box center [517, 208] width 408 height 417
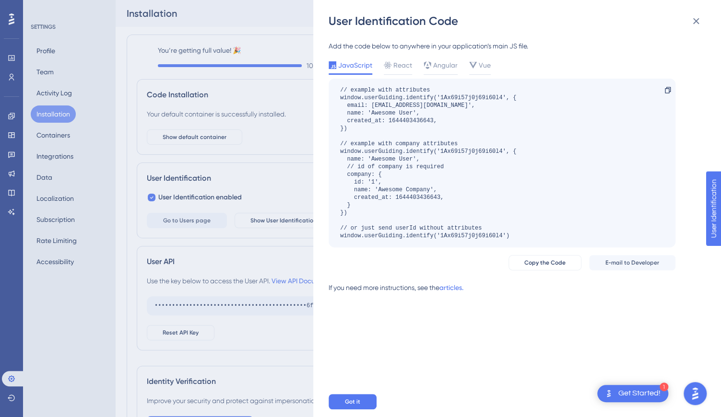
click at [294, 33] on div "User Identification Code Add the code below to anywhere in your application’s m…" at bounding box center [360, 208] width 721 height 417
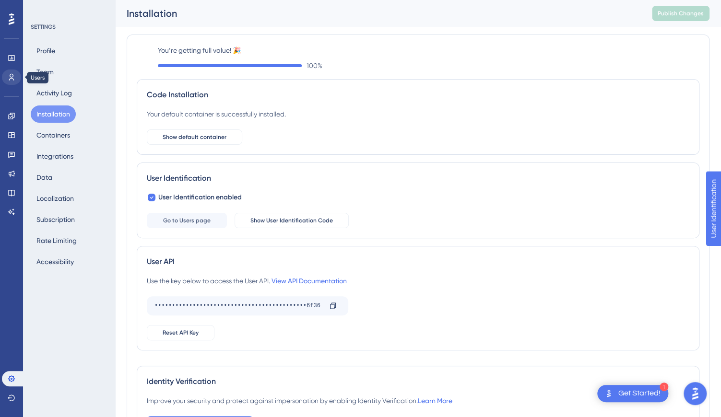
click at [14, 77] on icon at bounding box center [12, 77] width 8 height 8
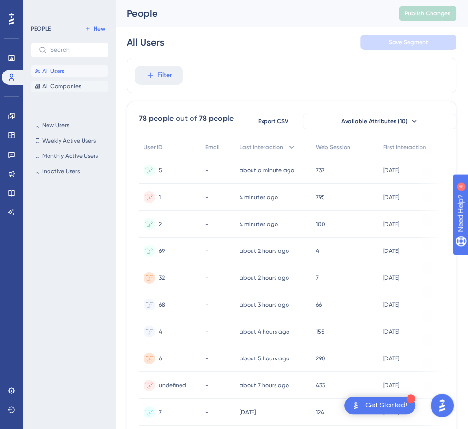
click at [75, 84] on span "All Companies" at bounding box center [61, 87] width 39 height 8
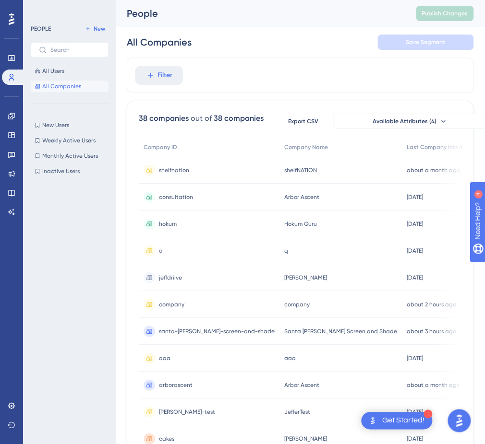
click at [168, 225] on span "hokum" at bounding box center [168, 224] width 18 height 8
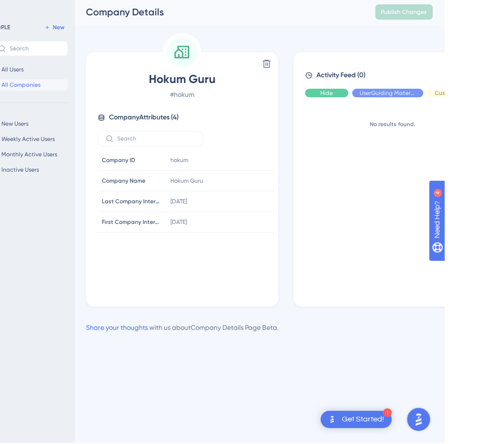
click at [361, 94] on span "Hide" at bounding box center [367, 95] width 12 height 8
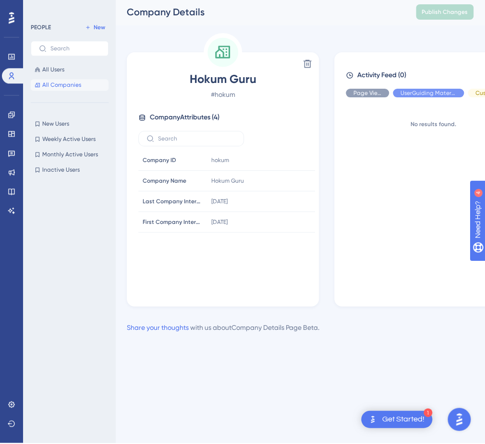
click at [64, 84] on span "All Companies" at bounding box center [61, 87] width 39 height 8
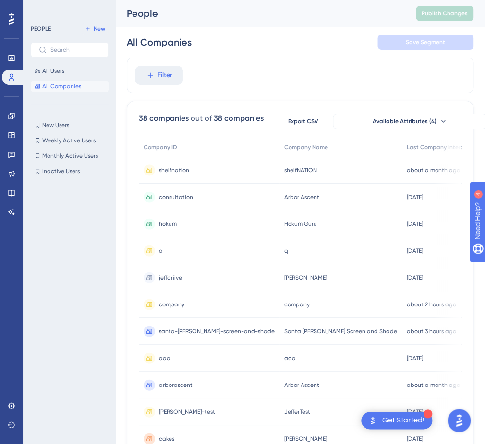
click at [162, 252] on span "a" at bounding box center [161, 251] width 4 height 8
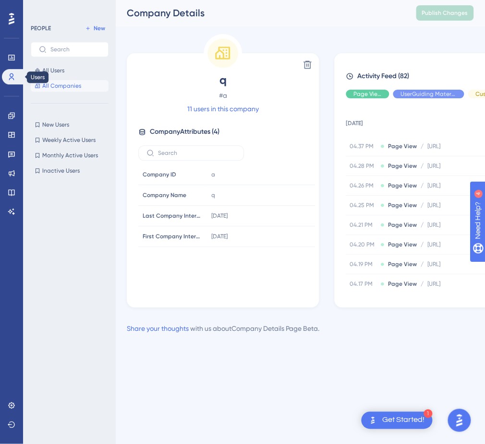
click at [12, 76] on icon at bounding box center [11, 77] width 5 height 7
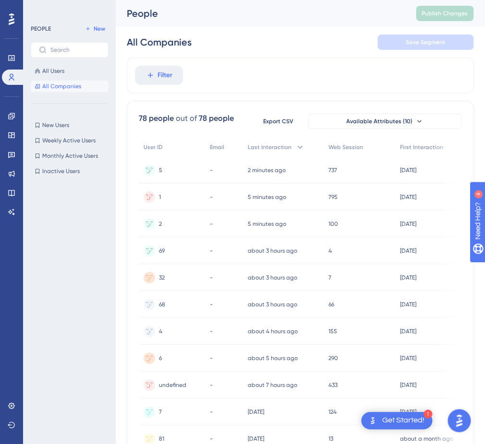
click at [53, 87] on span "All Companies" at bounding box center [61, 87] width 39 height 8
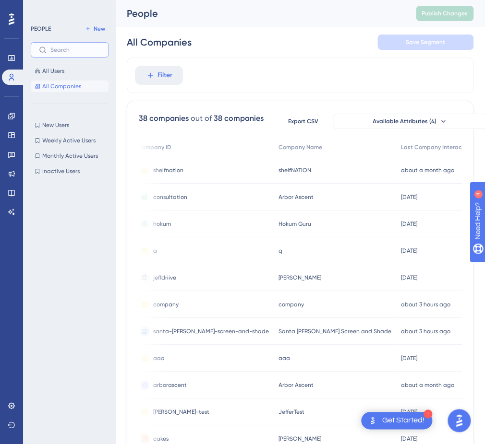
click at [78, 49] on input "text" at bounding box center [75, 50] width 50 height 7
type input "nimble"
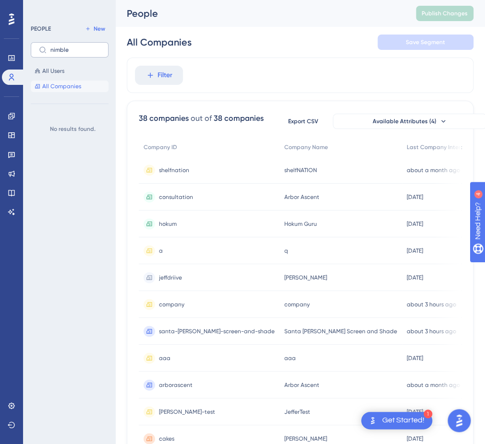
click at [92, 54] on label "nimble" at bounding box center [70, 49] width 78 height 15
click at [92, 53] on input "nimble" at bounding box center [75, 50] width 50 height 7
